Goal: Task Accomplishment & Management: Manage account settings

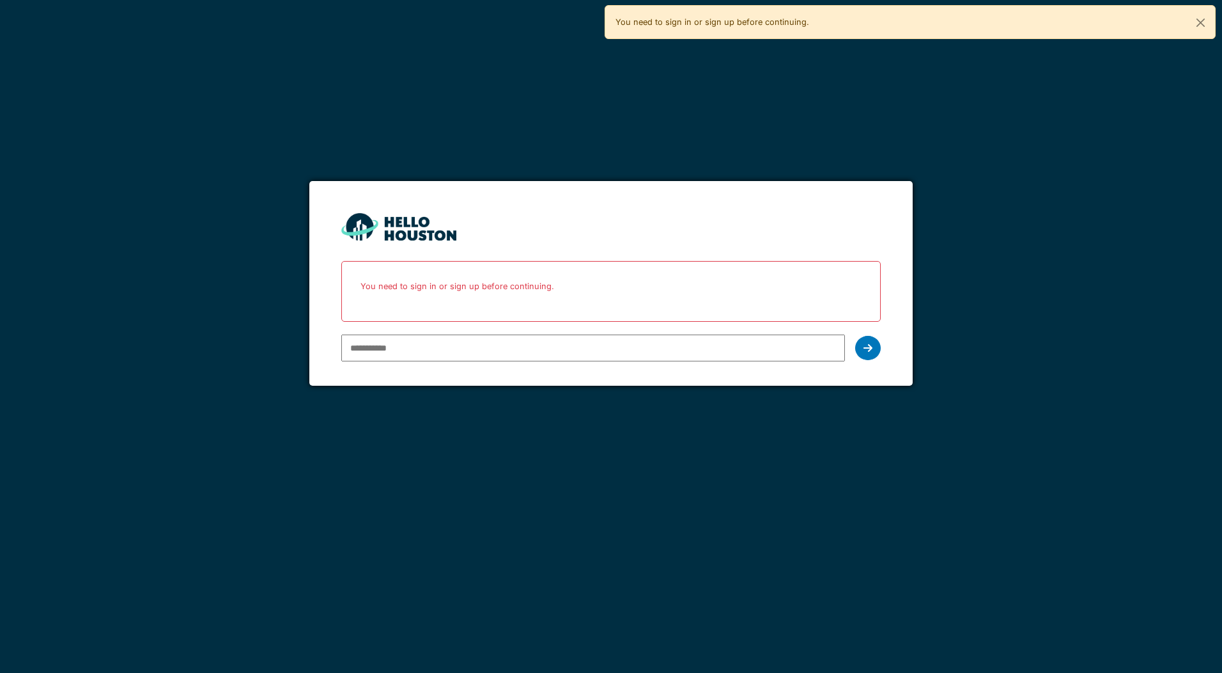
click at [480, 348] on input "email" at bounding box center [592, 347] width 503 height 27
click at [406, 350] on input "email" at bounding box center [592, 347] width 503 height 27
click at [407, 344] on input "email" at bounding box center [592, 347] width 503 height 27
click at [355, 308] on div "You need to sign in or sign up before continuing." at bounding box center [610, 291] width 539 height 61
click at [876, 347] on div at bounding box center [868, 348] width 26 height 24
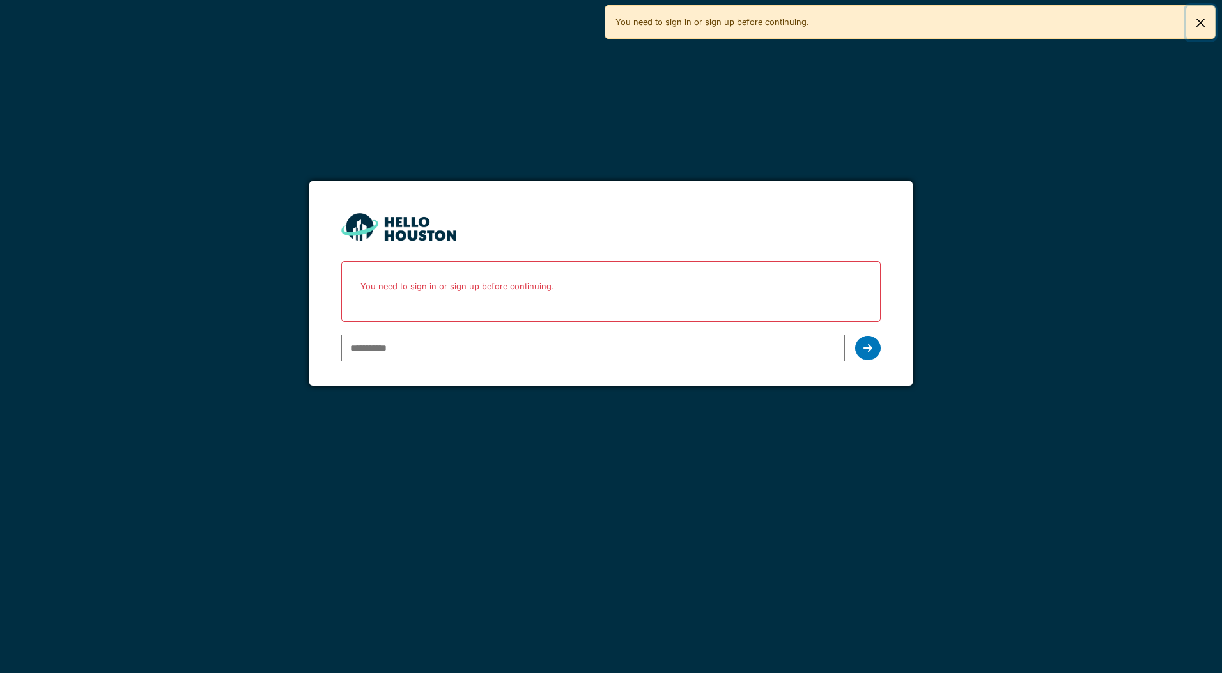
click at [1199, 22] on button "Close" at bounding box center [1200, 23] width 29 height 34
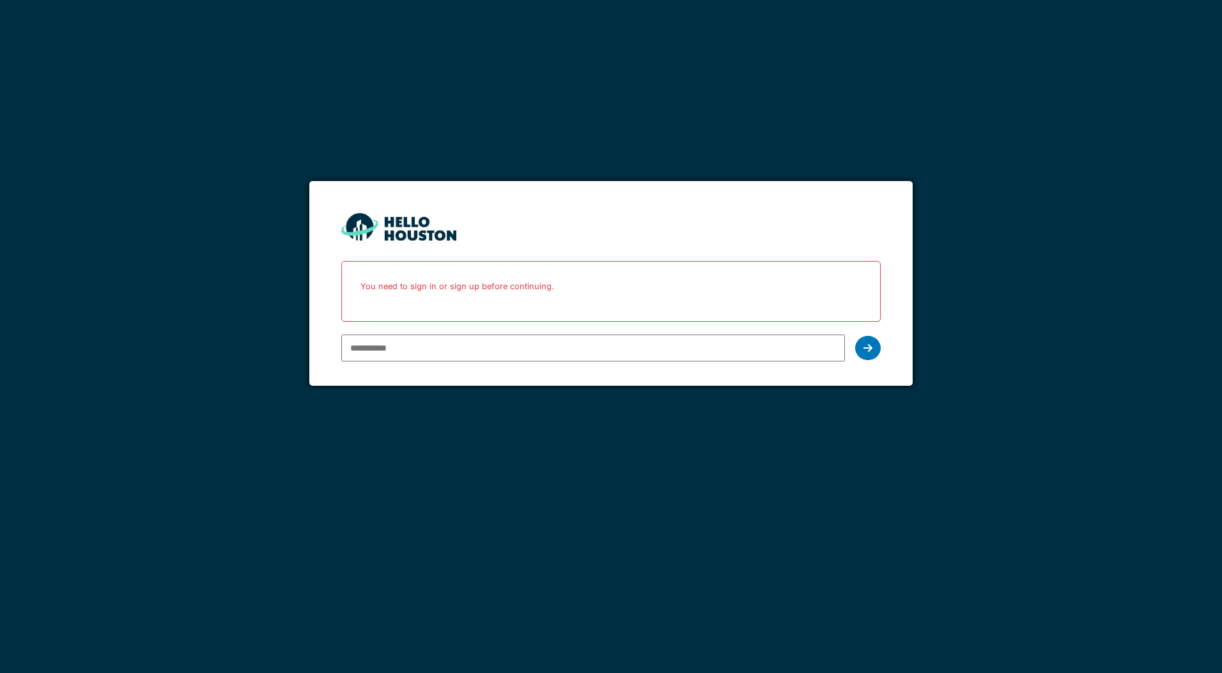
click at [390, 345] on input "email" at bounding box center [592, 347] width 503 height 27
drag, startPoint x: 390, startPoint y: 345, endPoint x: 349, endPoint y: 346, distance: 40.9
click at [349, 346] on input "email" at bounding box center [592, 347] width 503 height 27
click at [355, 343] on input "email" at bounding box center [592, 347] width 503 height 27
click at [334, 522] on div "You don't seem to have an account yet. Please follow the link given by your com…" at bounding box center [611, 336] width 1222 height 673
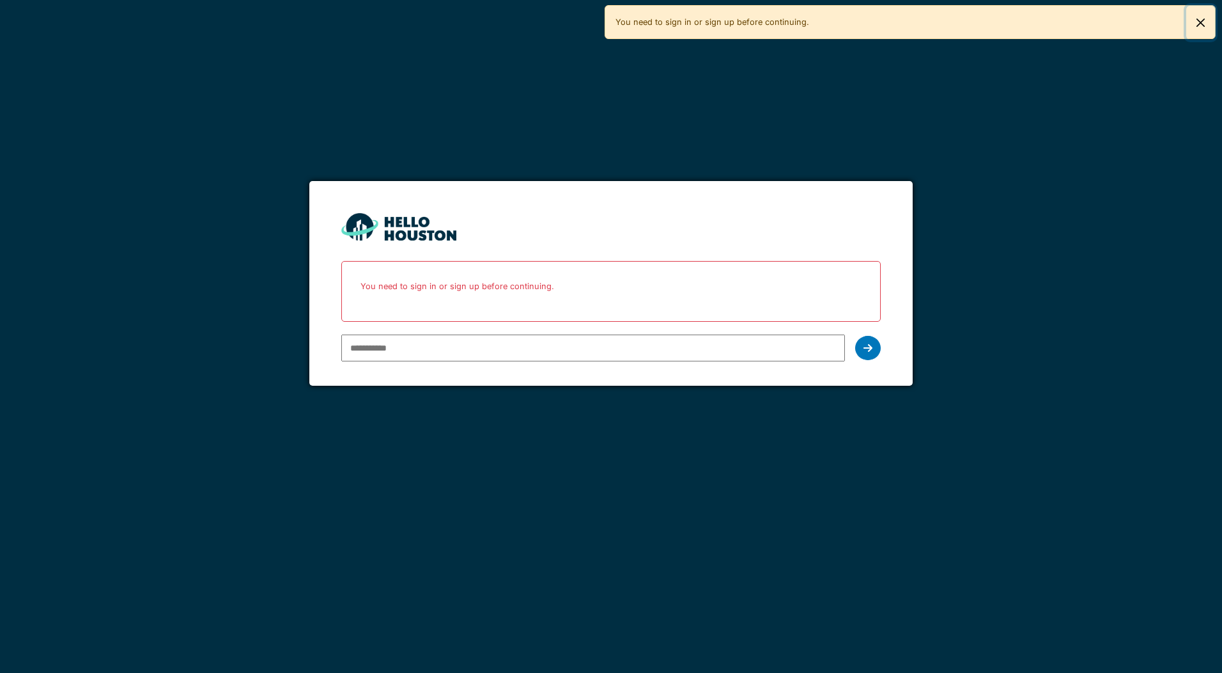
click at [1200, 22] on button "Close" at bounding box center [1200, 23] width 29 height 34
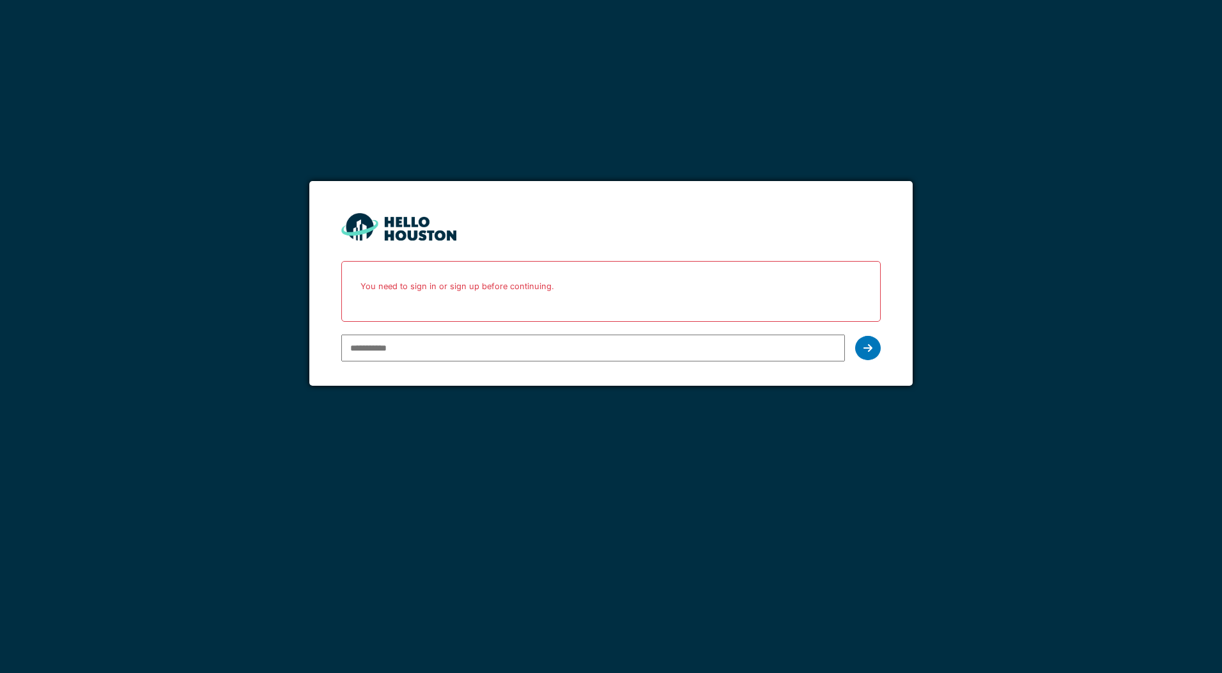
click at [374, 346] on input "email" at bounding box center [592, 347] width 503 height 27
click at [385, 341] on input "*" at bounding box center [592, 347] width 503 height 27
type input "**********"
click at [870, 344] on icon at bounding box center [868, 348] width 9 height 10
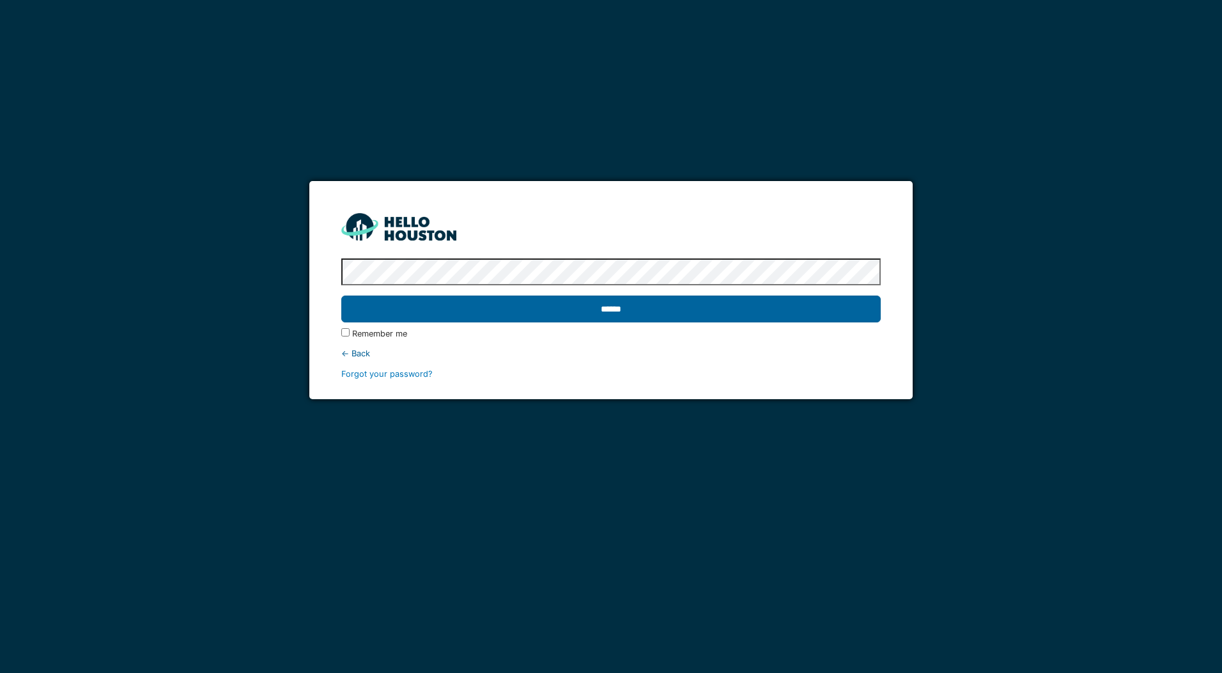
click at [633, 310] on input "******" at bounding box center [610, 308] width 539 height 27
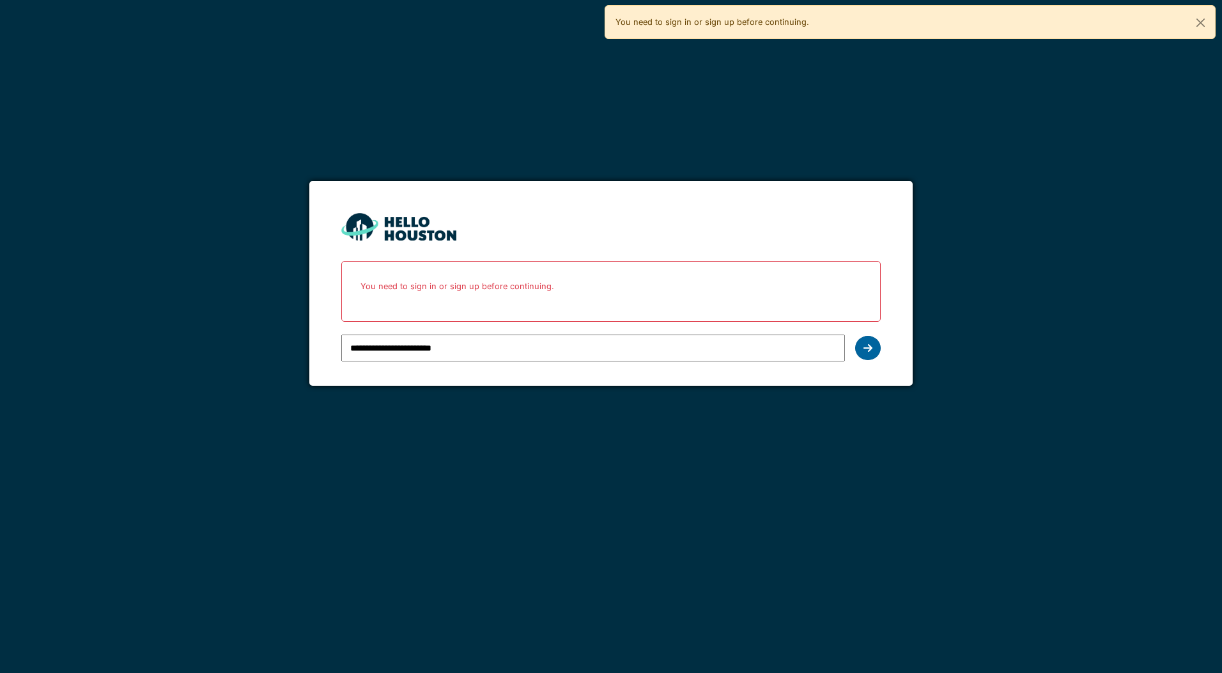
drag, startPoint x: 0, startPoint y: 0, endPoint x: 878, endPoint y: 345, distance: 943.2
click at [878, 345] on div at bounding box center [868, 348] width 26 height 24
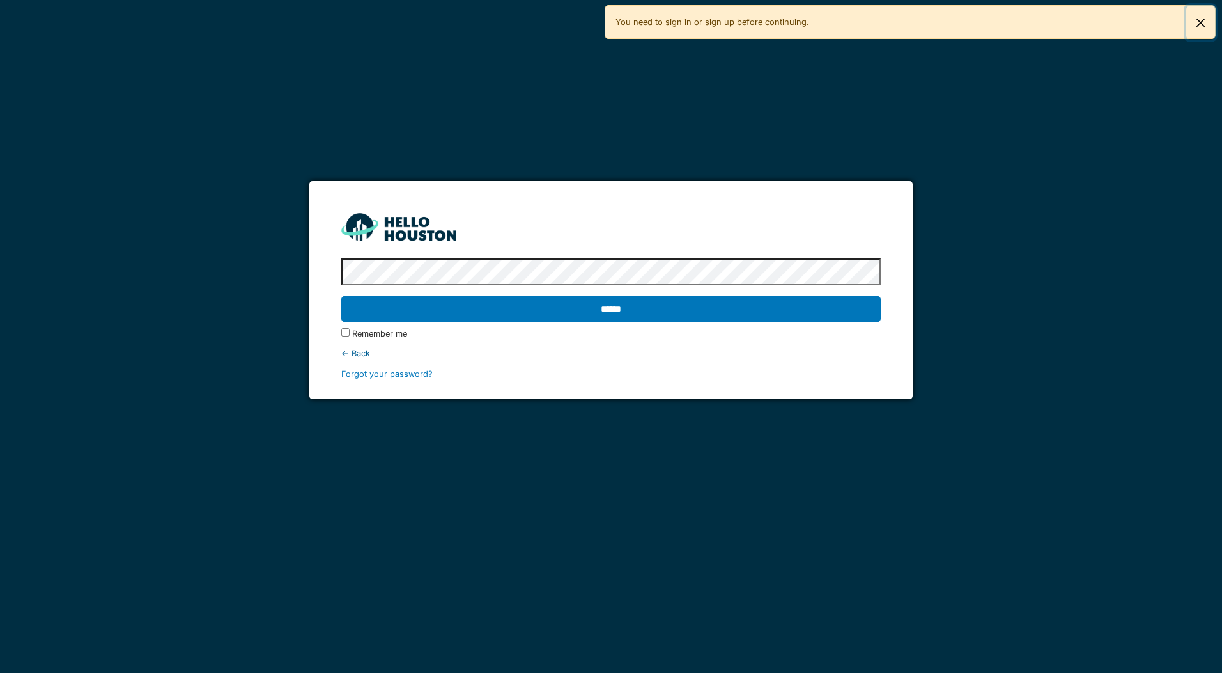
click at [1201, 19] on button "Close" at bounding box center [1200, 23] width 29 height 34
